Goal: Navigation & Orientation: Understand site structure

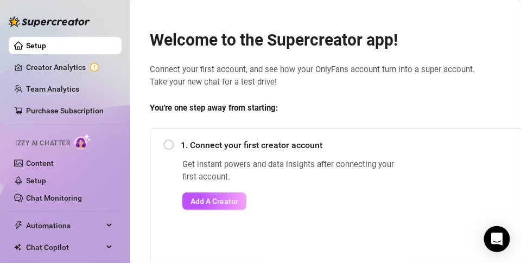
click at [171, 143] on div "1. Connect your first creator account" at bounding box center [404, 145] width 482 height 27
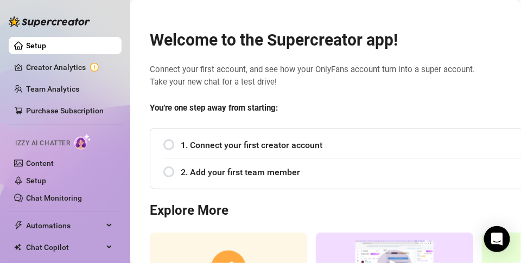
scroll to position [54, 0]
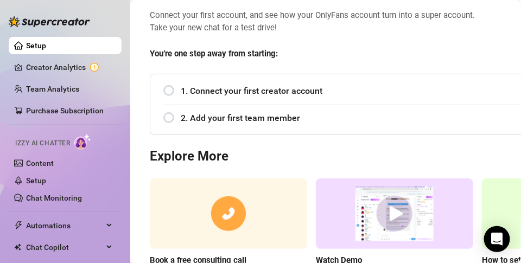
click at [170, 86] on div "1. Connect your first creator account" at bounding box center [404, 91] width 482 height 27
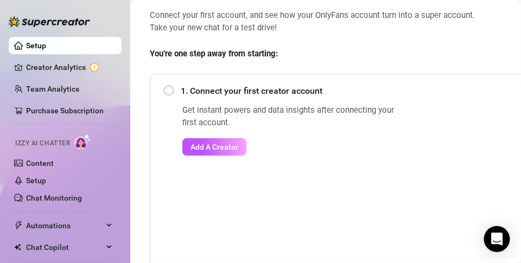
click at [175, 91] on div "1. Connect your first creator account" at bounding box center [404, 91] width 482 height 27
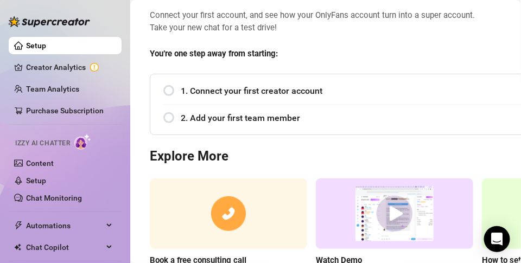
click at [169, 91] on div "1. Connect your first creator account" at bounding box center [404, 91] width 482 height 27
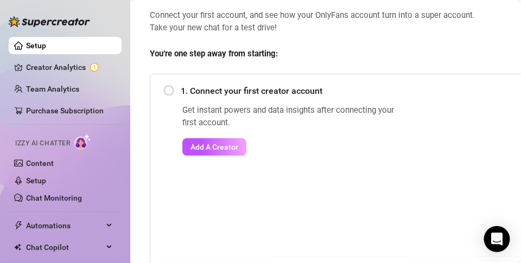
scroll to position [217, 0]
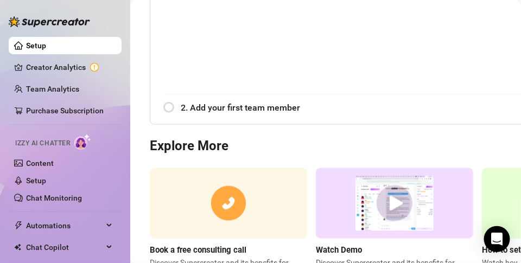
click at [171, 106] on div "2. Add your first team member" at bounding box center [404, 107] width 482 height 27
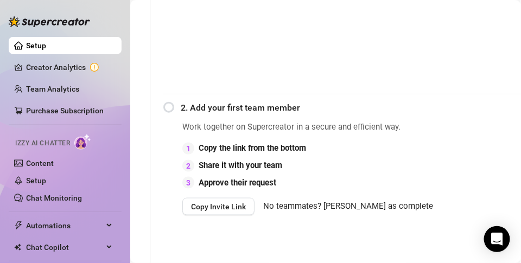
scroll to position [271, 0]
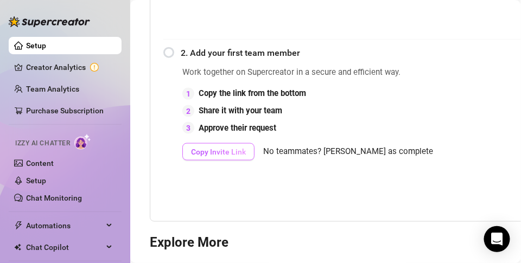
click at [218, 150] on span "Copy Invite Link" at bounding box center [218, 152] width 55 height 9
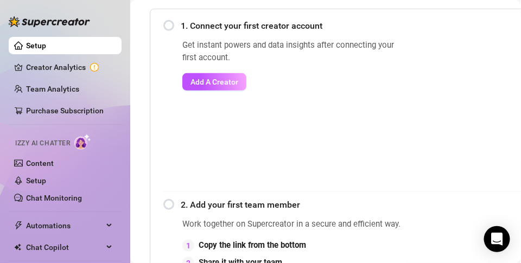
scroll to position [47, 0]
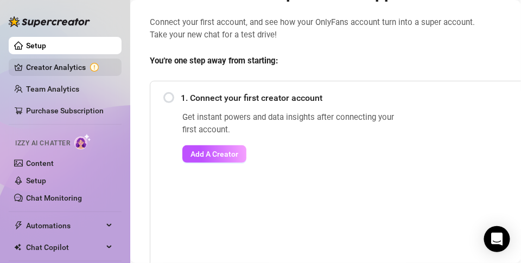
click at [71, 66] on link "Creator Analytics" at bounding box center [69, 67] width 87 height 17
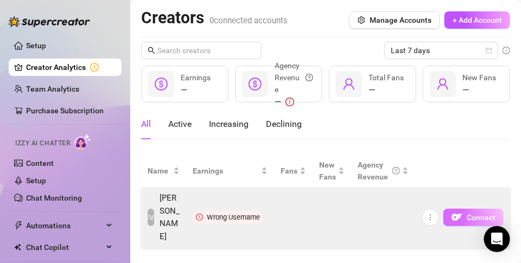
click at [469, 213] on span "Connect" at bounding box center [481, 217] width 29 height 9
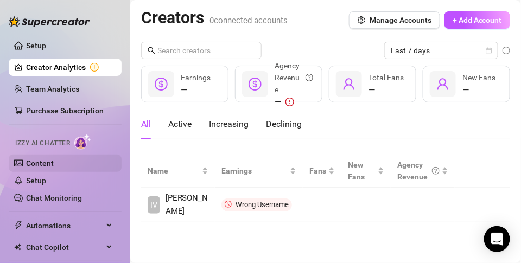
click at [54, 162] on link "Content" at bounding box center [40, 163] width 28 height 9
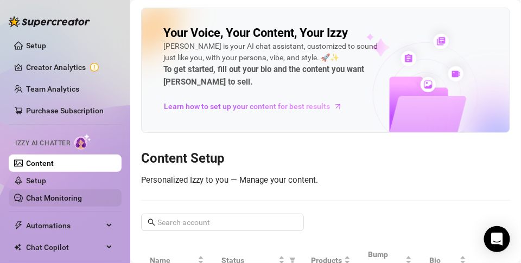
click at [71, 195] on link "Chat Monitoring" at bounding box center [54, 198] width 56 height 9
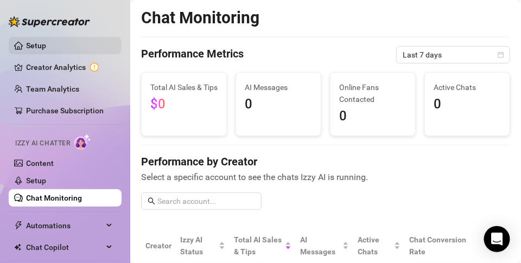
click at [46, 47] on link "Setup" at bounding box center [36, 45] width 20 height 9
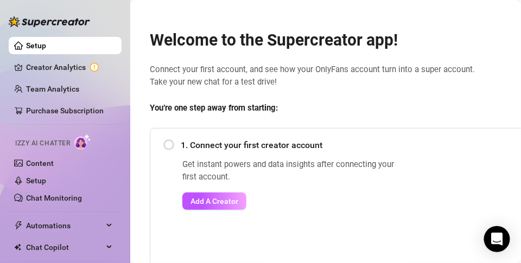
click at [169, 143] on div "1. Connect your first creator account" at bounding box center [404, 145] width 482 height 27
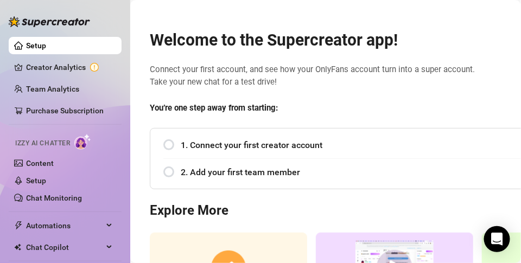
click at [169, 143] on div "1. Connect your first creator account" at bounding box center [404, 145] width 482 height 27
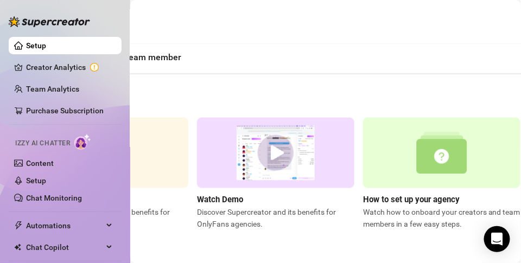
scroll to position [275, 155]
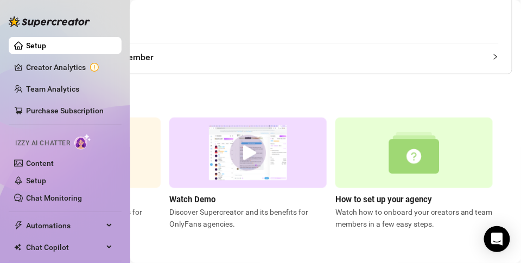
click at [407, 157] on img at bounding box center [413, 153] width 157 height 71
